Goal: Transaction & Acquisition: Purchase product/service

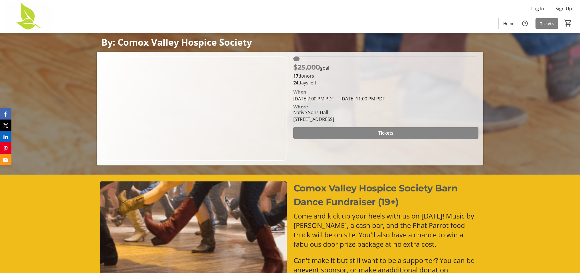
scroll to position [99, 0]
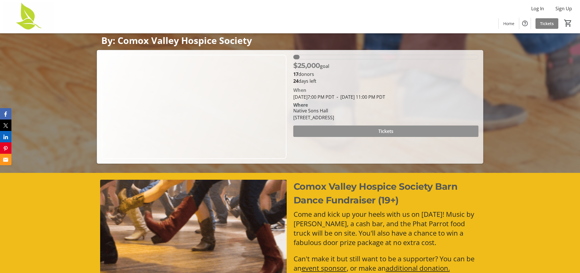
click at [383, 131] on span "Tickets" at bounding box center [385, 131] width 15 height 7
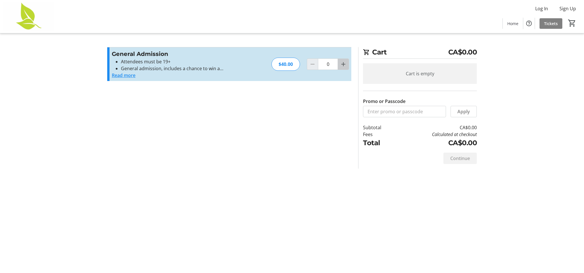
click at [341, 67] on mat-icon "Increment by one" at bounding box center [343, 64] width 7 height 7
type input "2"
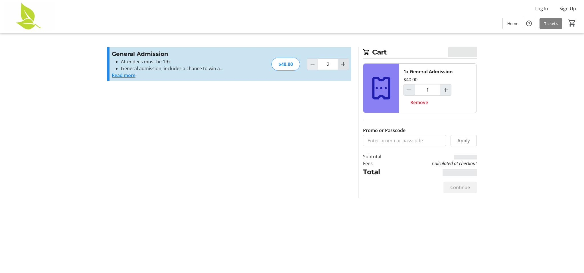
type input "2"
click at [456, 185] on span "Continue" at bounding box center [460, 187] width 20 height 7
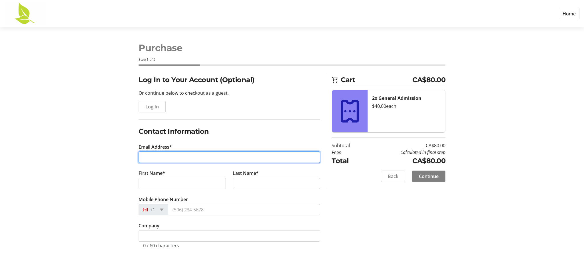
click at [142, 155] on input "Email Address*" at bounding box center [229, 156] width 181 height 11
type input "[EMAIL_ADDRESS][DOMAIN_NAME]"
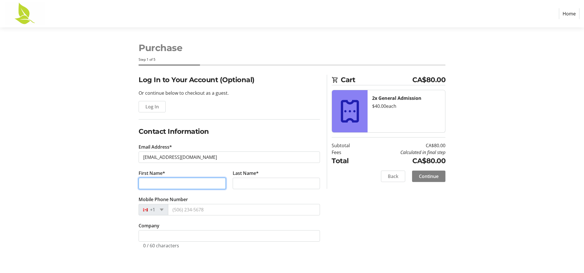
click at [142, 185] on input "First Name*" at bounding box center [182, 183] width 87 height 11
type input "[PERSON_NAME]"
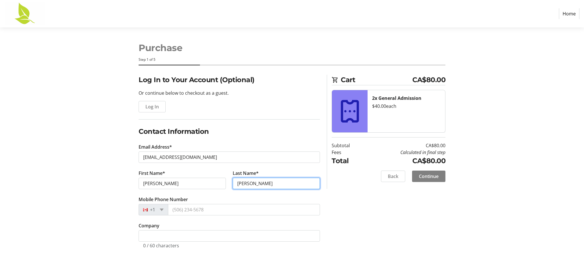
scroll to position [0, 0]
type input "[PERSON_NAME]"
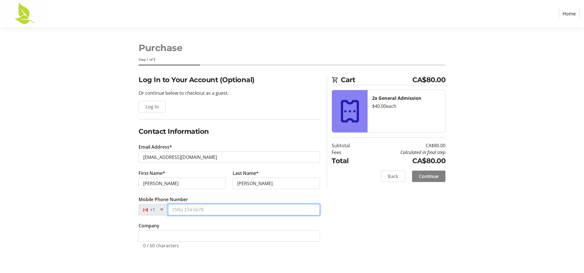
click at [172, 209] on input "Mobile Phone Number" at bounding box center [244, 209] width 152 height 11
type input "[PHONE_NUMBER]"
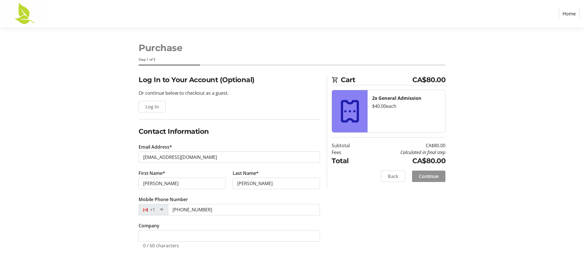
scroll to position [0, 0]
click at [428, 174] on span "Continue" at bounding box center [429, 176] width 20 height 7
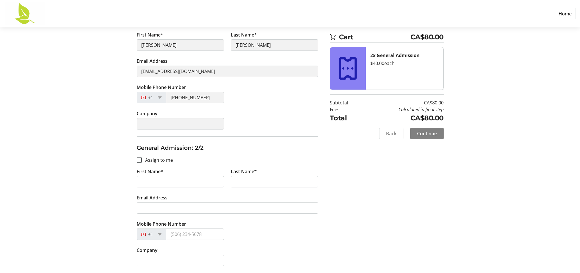
scroll to position [103, 0]
click at [142, 182] on input "First Name*" at bounding box center [180, 181] width 87 height 11
type input "Olive"
type input "[PERSON_NAME]"
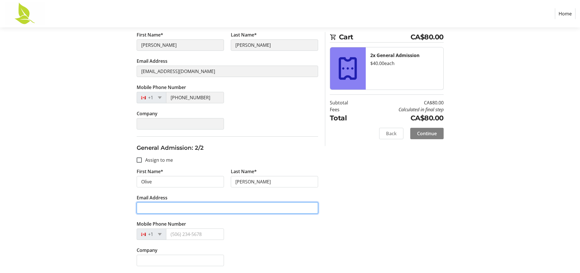
click at [139, 208] on input "Email Address" at bounding box center [227, 207] width 181 height 11
type input "[EMAIL_ADDRESS][DOMAIN_NAME]"
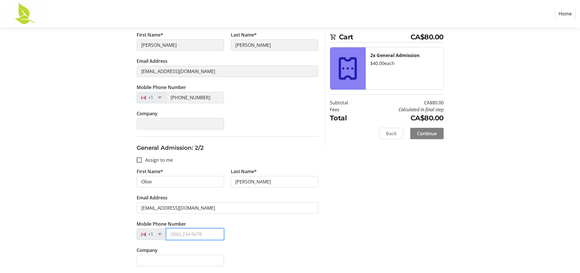
click at [169, 233] on input "Mobile Phone Number" at bounding box center [195, 233] width 58 height 11
click at [205, 96] on input "[PHONE_NUMBER]" at bounding box center [195, 97] width 58 height 11
click at [190, 95] on input "[PHONE_NUMBER]" at bounding box center [195, 97] width 58 height 11
click at [202, 93] on input "[PHONE_NUMBER]" at bounding box center [195, 97] width 58 height 11
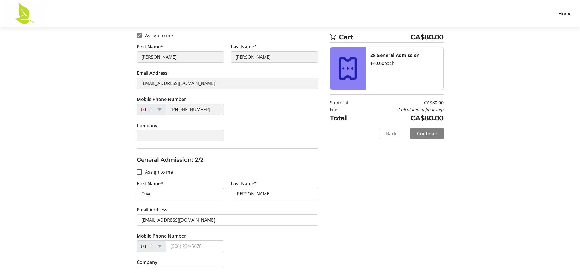
click at [201, 102] on tr-form-field "Mobile Phone Number [PHONE_NUMBER]" at bounding box center [180, 109] width 94 height 26
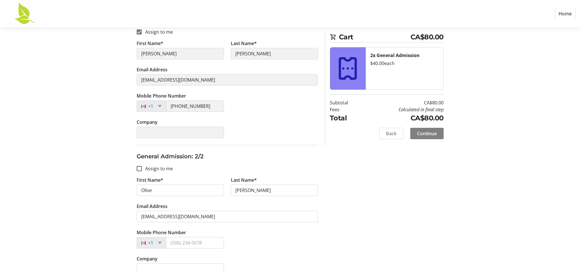
click at [201, 105] on input "[PHONE_NUMBER]" at bounding box center [195, 105] width 58 height 11
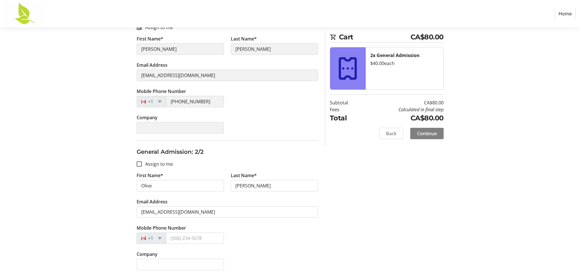
scroll to position [98, 0]
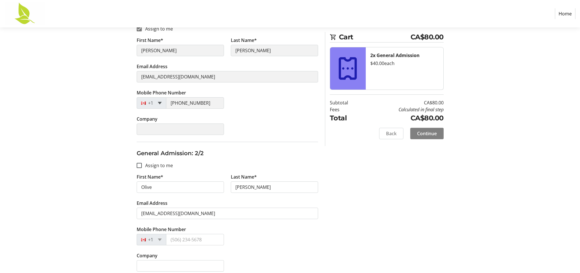
click at [159, 102] on span at bounding box center [160, 103] width 4 height 3
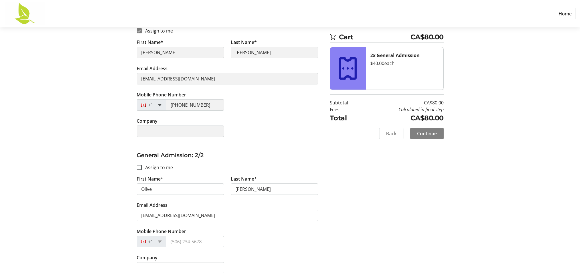
click at [159, 104] on span at bounding box center [160, 105] width 4 height 3
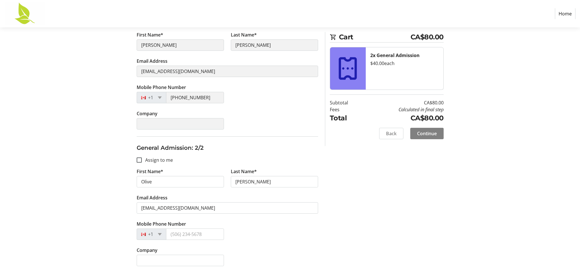
scroll to position [103, 0]
click at [170, 232] on input "Mobile Phone Number" at bounding box center [195, 233] width 58 height 11
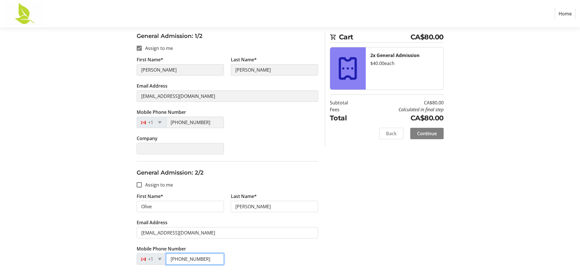
scroll to position [79, 0]
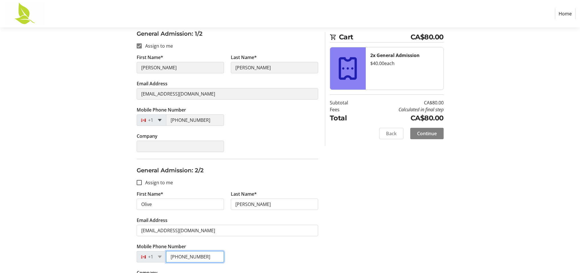
click at [160, 121] on span at bounding box center [160, 120] width 4 height 3
click at [160, 123] on span at bounding box center [160, 121] width 4 height 3
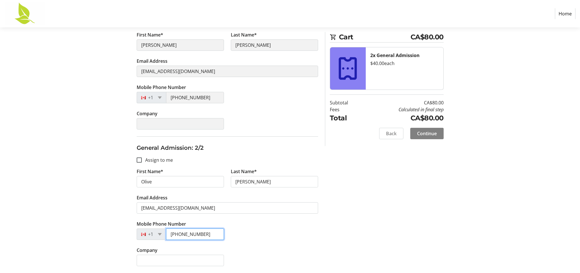
scroll to position [103, 0]
type input "[PHONE_NUMBER]"
click at [424, 131] on span "Continue" at bounding box center [427, 133] width 20 height 7
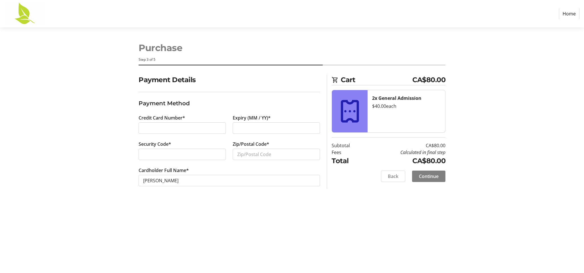
click at [141, 127] on div at bounding box center [182, 127] width 87 height 11
click at [237, 127] on div at bounding box center [276, 127] width 87 height 11
click at [142, 152] on div at bounding box center [182, 154] width 87 height 11
click at [236, 153] on input "Zip/Postal Code*" at bounding box center [276, 154] width 87 height 11
type input "V0R2M0"
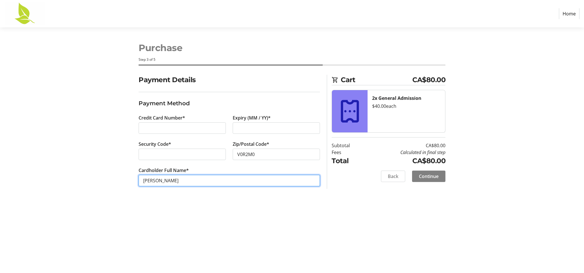
click at [155, 180] on input "[PERSON_NAME]" at bounding box center [229, 180] width 181 height 11
type input "[PERSON_NAME]"
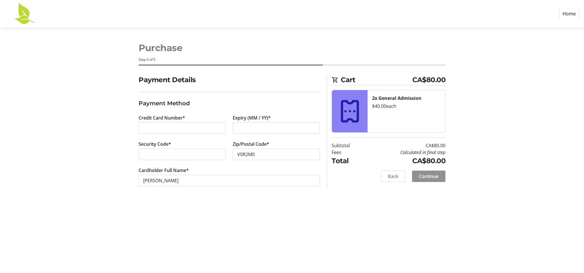
click at [426, 174] on span "Continue" at bounding box center [429, 176] width 20 height 7
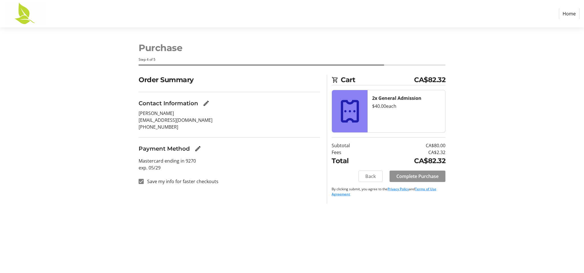
click at [426, 174] on span "Complete Purchase" at bounding box center [417, 176] width 42 height 7
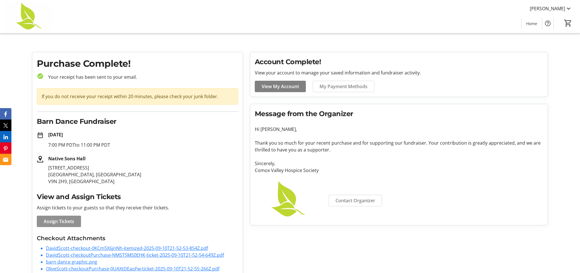
click at [59, 220] on span "Assign Tickets" at bounding box center [59, 221] width 31 height 7
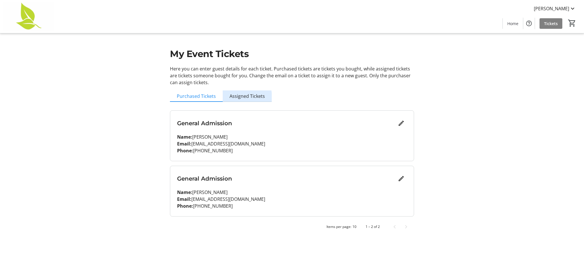
click at [243, 97] on span "Assigned Tickets" at bounding box center [246, 96] width 35 height 5
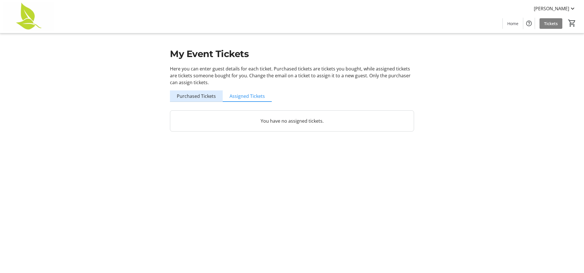
click at [204, 97] on span "Purchased Tickets" at bounding box center [196, 96] width 39 height 5
